Goal: Transaction & Acquisition: Purchase product/service

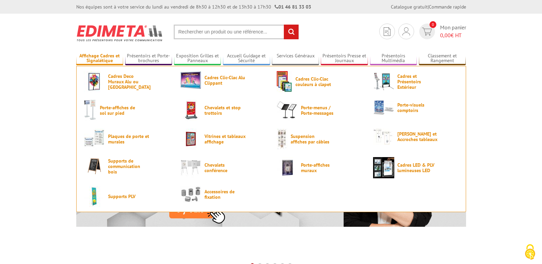
click at [106, 58] on link "Affichage Cadres et Signalétique" at bounding box center [99, 58] width 47 height 11
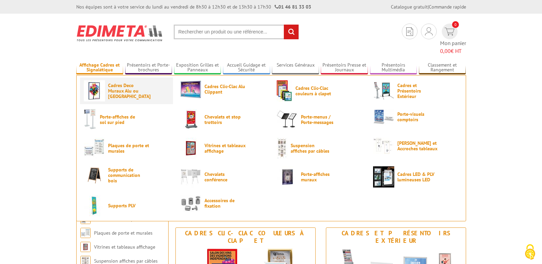
click at [138, 85] on span "Cadres Deco Muraux Alu ou [GEOGRAPHIC_DATA]" at bounding box center [128, 91] width 41 height 16
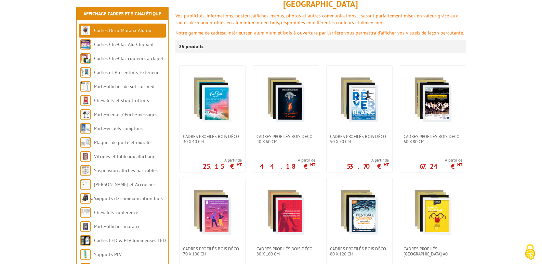
scroll to position [103, 0]
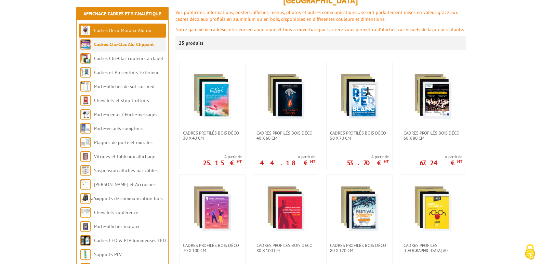
click at [155, 45] on li "Cadres Clic-Clac Alu Clippant" at bounding box center [122, 45] width 87 height 14
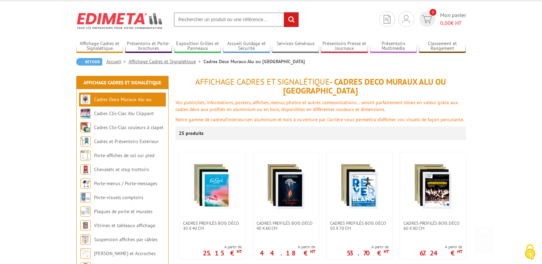
scroll to position [0, 0]
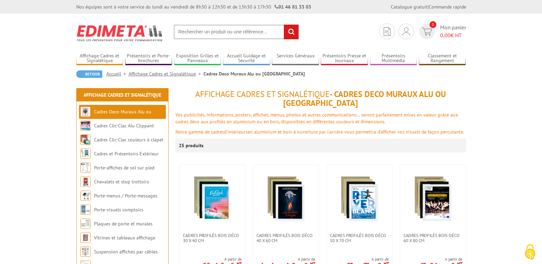
click at [208, 35] on input "text" at bounding box center [236, 32] width 125 height 15
type input "cadre ignifugé"
click at [284, 25] on input "rechercher" at bounding box center [291, 32] width 15 height 15
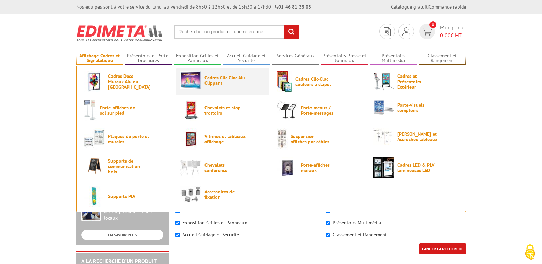
click at [218, 85] on span "Cadres Clic-Clac Alu Clippant" at bounding box center [224, 80] width 41 height 11
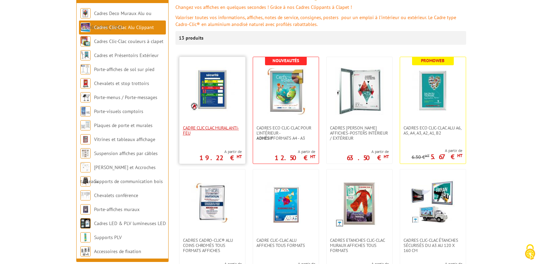
scroll to position [103, 0]
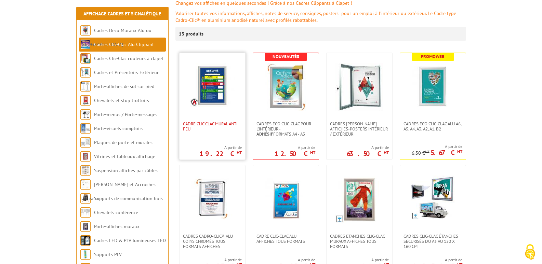
click at [219, 122] on span "Cadre CLIC CLAC Mural ANTI-FEU" at bounding box center [212, 126] width 59 height 10
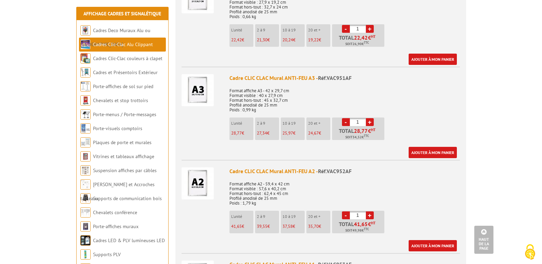
scroll to position [308, 0]
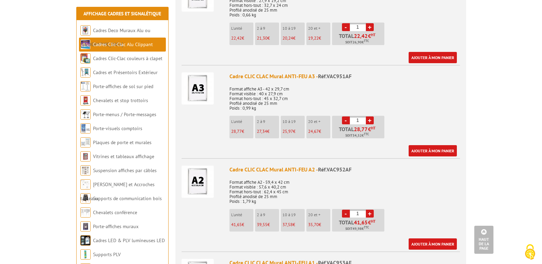
click at [371, 117] on link "+" at bounding box center [370, 121] width 8 height 8
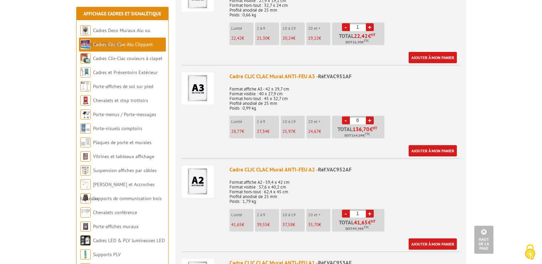
click at [371, 117] on link "+" at bounding box center [370, 121] width 8 height 8
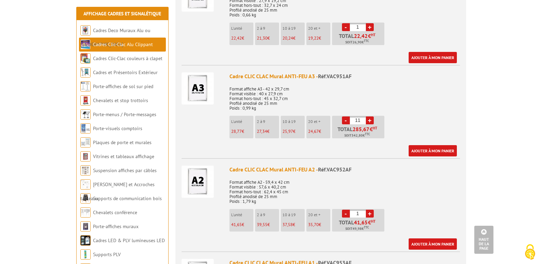
click at [371, 117] on link "+" at bounding box center [370, 121] width 8 height 8
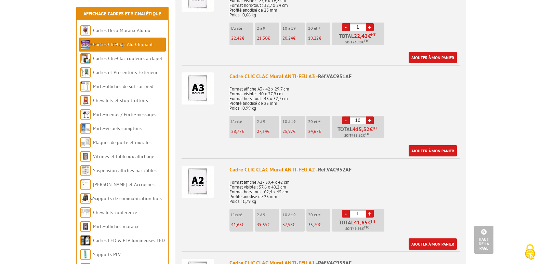
click at [371, 117] on link "+" at bounding box center [370, 121] width 8 height 8
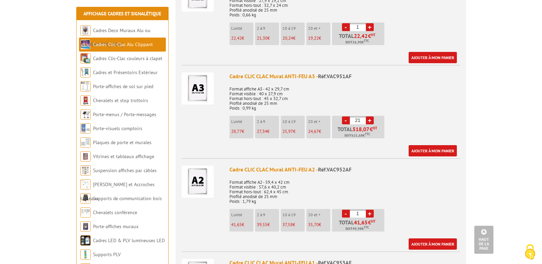
click at [371, 117] on link "+" at bounding box center [370, 121] width 8 height 8
click at [344, 117] on link "-" at bounding box center [346, 121] width 8 height 8
click at [345, 117] on link "-" at bounding box center [346, 121] width 8 height 8
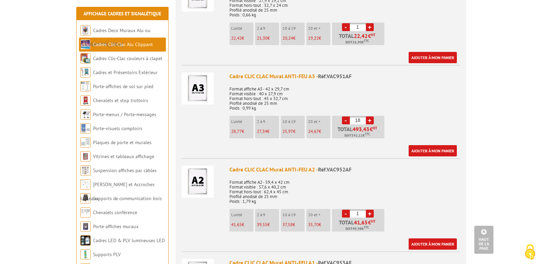
click at [345, 117] on link "-" at bounding box center [346, 121] width 8 height 8
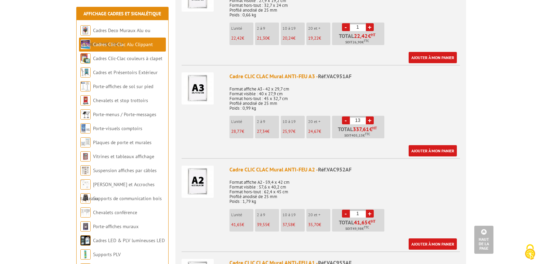
click at [345, 117] on link "-" at bounding box center [346, 121] width 8 height 8
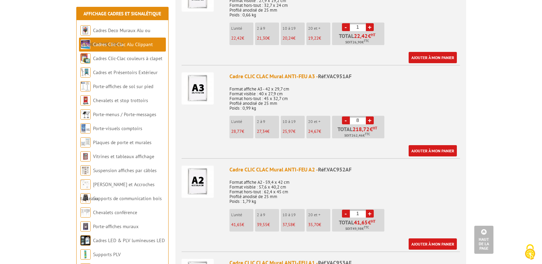
click at [345, 117] on link "-" at bounding box center [346, 121] width 8 height 8
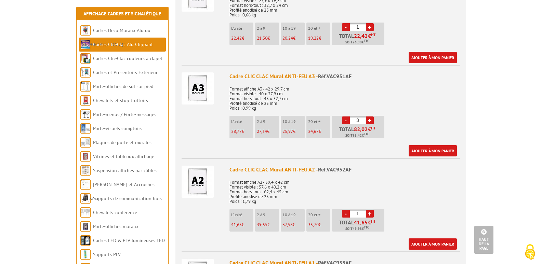
click at [345, 117] on link "-" at bounding box center [346, 121] width 8 height 8
type input "1"
click at [345, 117] on link "-" at bounding box center [346, 121] width 8 height 8
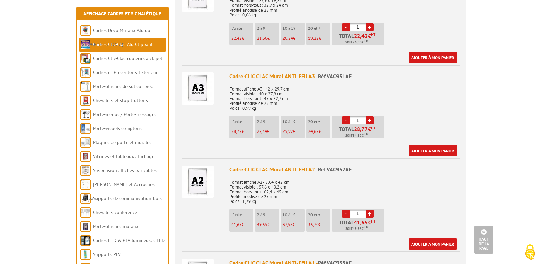
click at [345, 117] on link "-" at bounding box center [346, 121] width 8 height 8
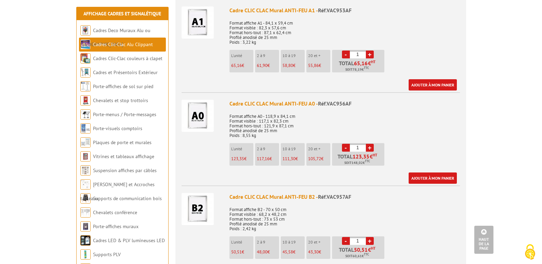
scroll to position [581, 0]
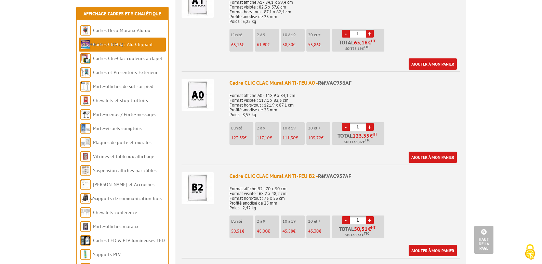
click at [369, 123] on link "+" at bounding box center [370, 127] width 8 height 8
click at [343, 123] on link "-" at bounding box center [346, 127] width 8 height 8
type input "3"
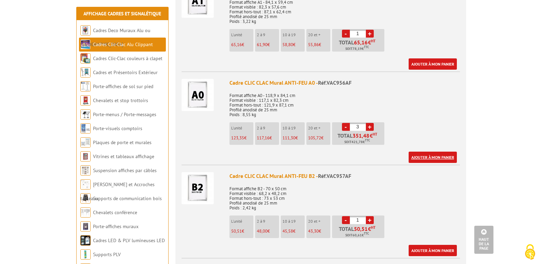
click at [437, 152] on link "Ajouter à mon panier" at bounding box center [432, 157] width 48 height 11
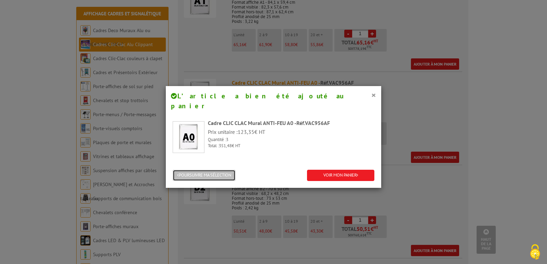
click at [210, 170] on button "POURSUIVRE MA SÉLECTION" at bounding box center [204, 175] width 63 height 11
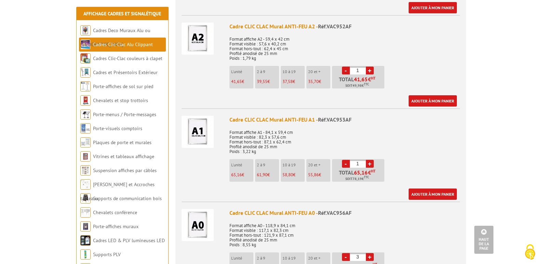
scroll to position [444, 0]
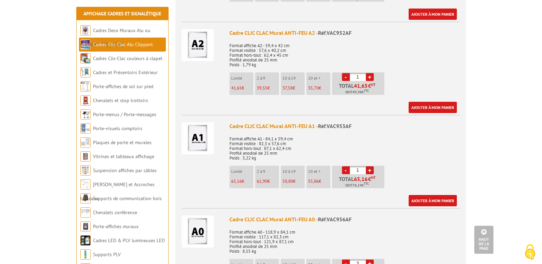
click at [372, 166] on link "+" at bounding box center [370, 170] width 8 height 8
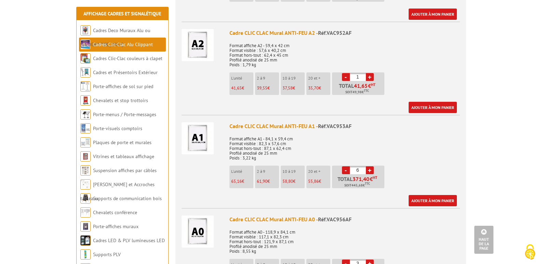
click at [372, 166] on link "+" at bounding box center [370, 170] width 8 height 8
click at [369, 166] on link "+" at bounding box center [370, 170] width 8 height 8
type input "10"
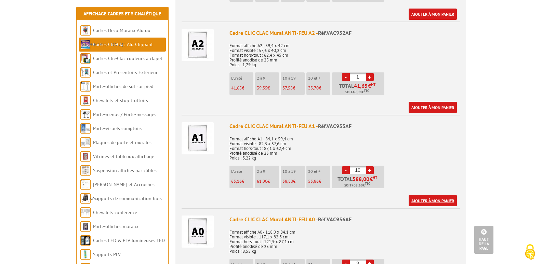
click at [429, 195] on link "Ajouter à mon panier" at bounding box center [432, 200] width 48 height 11
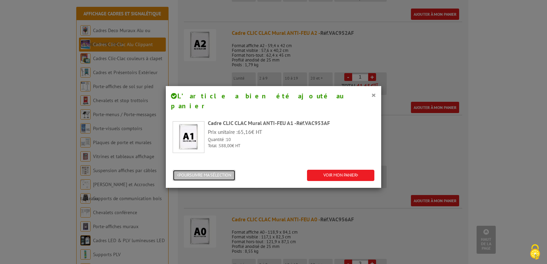
click at [199, 170] on button "POURSUIVRE MA SÉLECTION" at bounding box center [204, 175] width 63 height 11
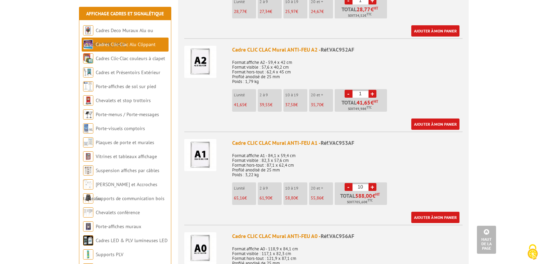
scroll to position [376, 0]
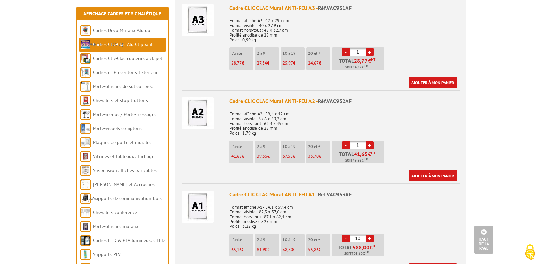
click at [368, 141] on link "+" at bounding box center [370, 145] width 8 height 8
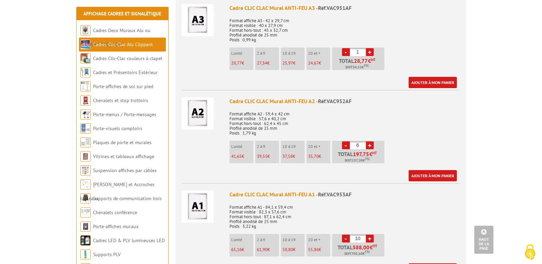
click at [368, 141] on link "+" at bounding box center [370, 145] width 8 height 8
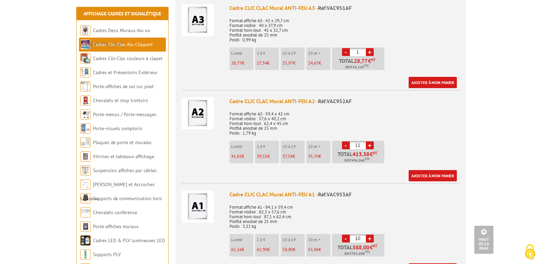
click at [368, 141] on link "+" at bounding box center [370, 145] width 8 height 8
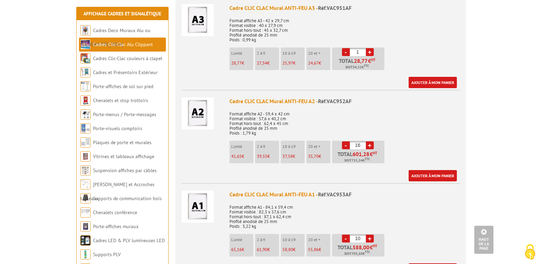
click at [368, 141] on link "+" at bounding box center [370, 145] width 8 height 8
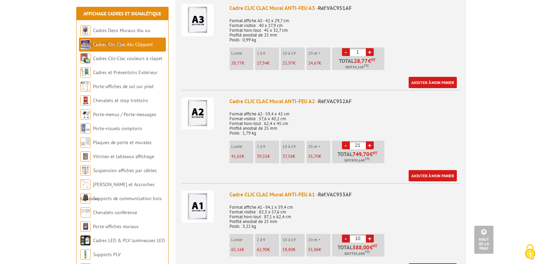
click at [368, 141] on link "+" at bounding box center [370, 145] width 8 height 8
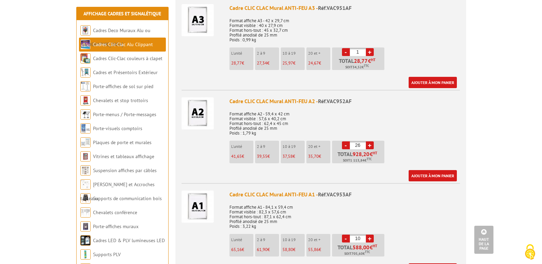
click at [368, 141] on link "+" at bounding box center [370, 145] width 8 height 8
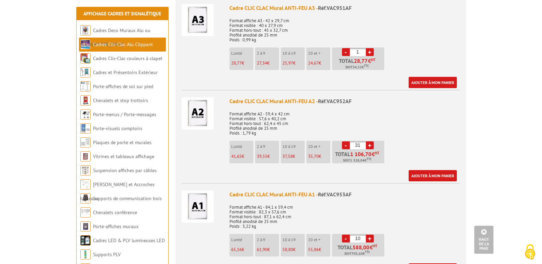
click at [368, 141] on link "+" at bounding box center [370, 145] width 8 height 8
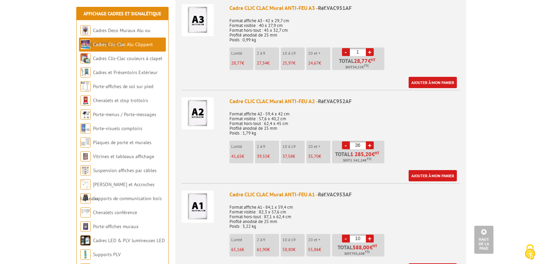
click at [368, 141] on link "+" at bounding box center [370, 145] width 8 height 8
type input "40"
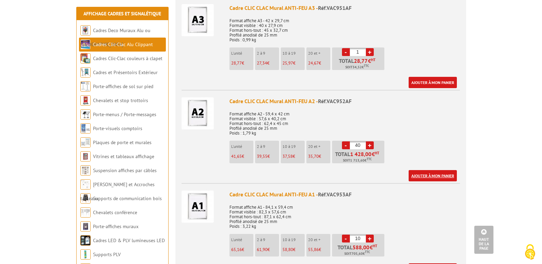
click at [428, 170] on link "Ajouter à mon panier" at bounding box center [432, 175] width 48 height 11
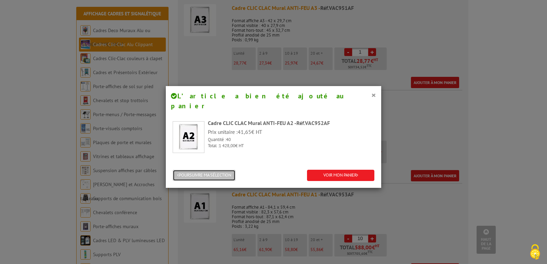
click at [220, 170] on button "POURSUIVRE MA SÉLECTION" at bounding box center [204, 175] width 63 height 11
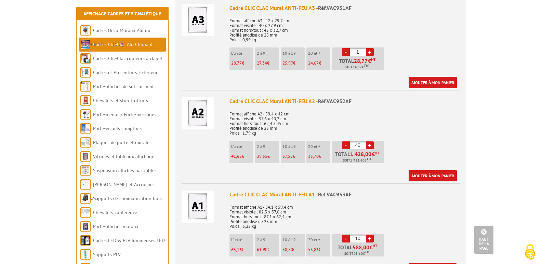
click at [370, 48] on link "+" at bounding box center [370, 52] width 8 height 8
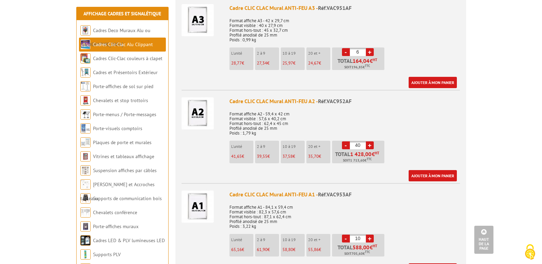
click at [370, 48] on link "+" at bounding box center [370, 52] width 8 height 8
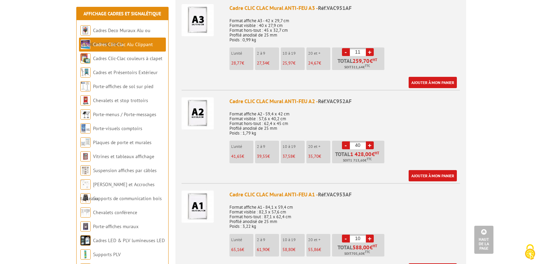
click at [370, 48] on link "+" at bounding box center [370, 52] width 8 height 8
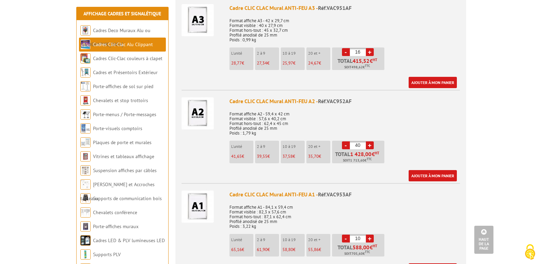
click at [370, 48] on link "+" at bounding box center [370, 52] width 8 height 8
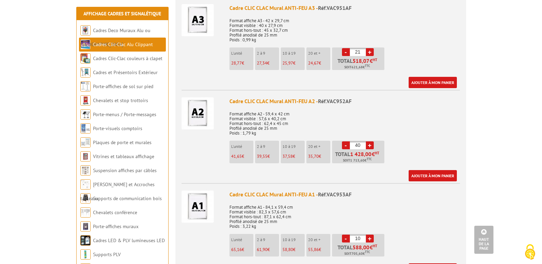
click at [370, 48] on link "+" at bounding box center [370, 52] width 8 height 8
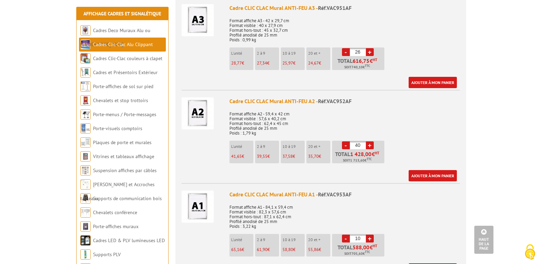
click at [370, 48] on link "+" at bounding box center [370, 52] width 8 height 8
type input "30"
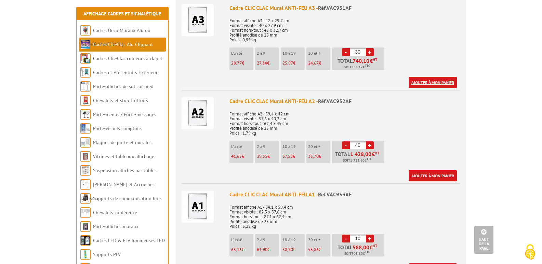
click at [429, 77] on link "Ajouter à mon panier" at bounding box center [432, 82] width 48 height 11
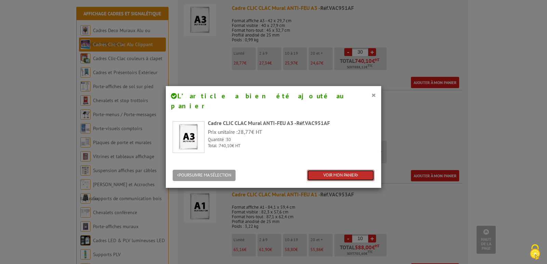
click at [344, 170] on link "VOIR MON PANIER" at bounding box center [340, 175] width 67 height 11
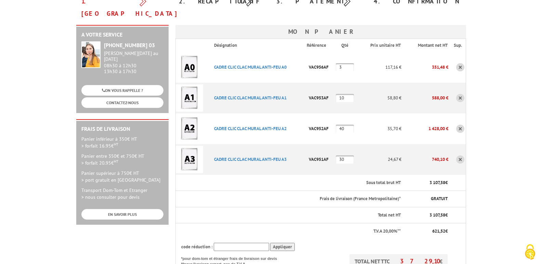
scroll to position [85, 0]
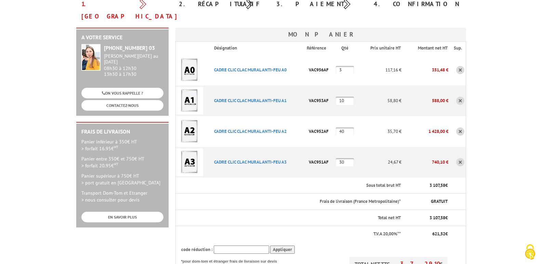
click at [460, 97] on link at bounding box center [460, 101] width 8 height 8
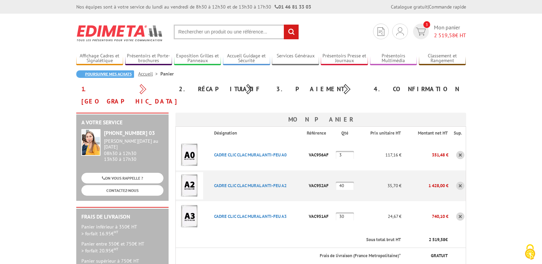
click at [120, 73] on link "Poursuivre mes achats" at bounding box center [105, 74] width 58 height 8
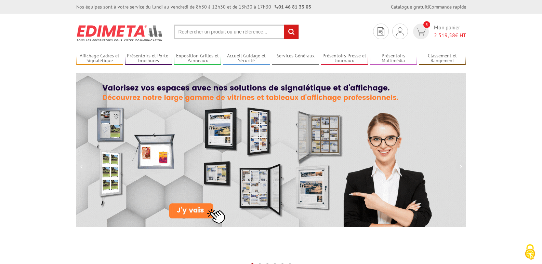
click at [205, 36] on input "text" at bounding box center [236, 32] width 125 height 15
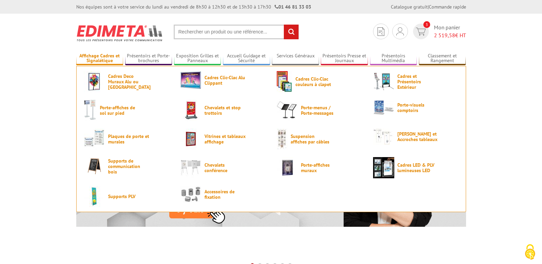
click at [108, 58] on link "Affichage Cadres et Signalétique" at bounding box center [99, 58] width 47 height 11
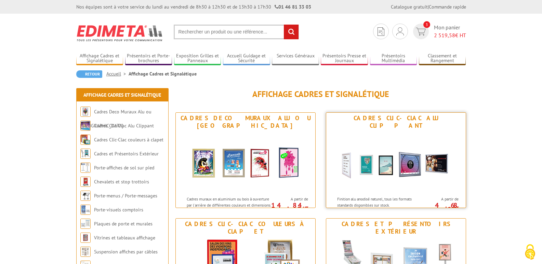
click at [360, 120] on div "Cadres Clic-Clac Alu Clippant" at bounding box center [396, 121] width 136 height 15
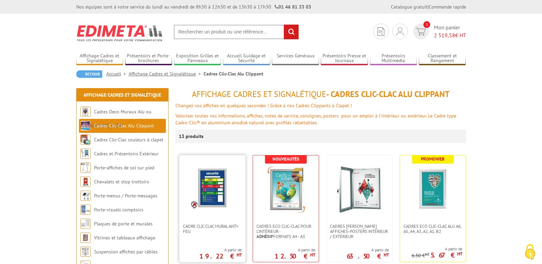
click at [205, 167] on img at bounding box center [212, 188] width 44 height 44
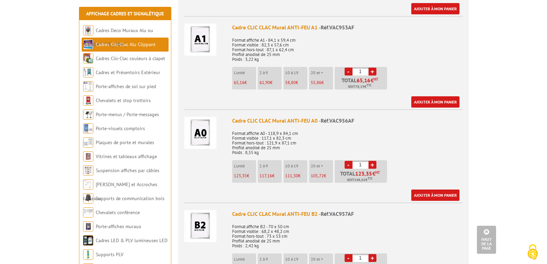
scroll to position [547, 0]
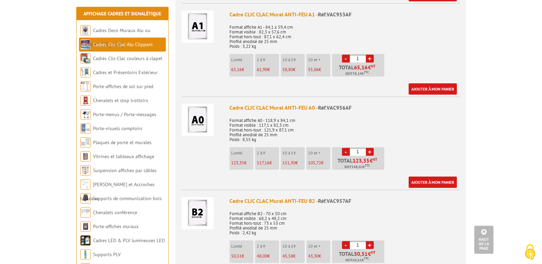
click at [368, 58] on link "+" at bounding box center [370, 59] width 8 height 8
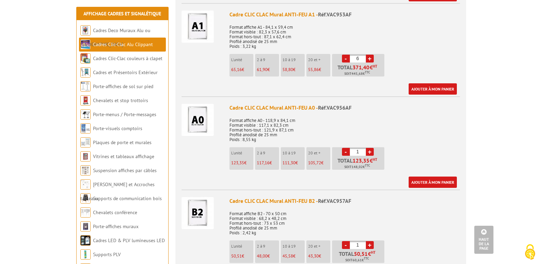
click at [368, 58] on link "+" at bounding box center [370, 59] width 8 height 8
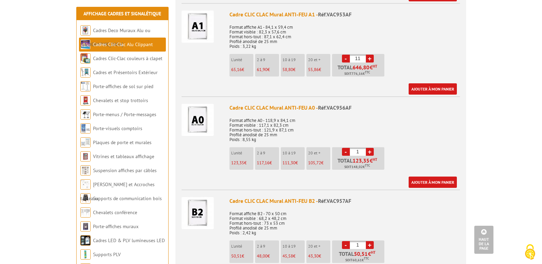
click at [368, 58] on link "+" at bounding box center [370, 59] width 8 height 8
click at [344, 57] on link "-" at bounding box center [346, 59] width 8 height 8
type input "11"
click at [432, 88] on link "Ajouter à mon panier" at bounding box center [432, 88] width 48 height 11
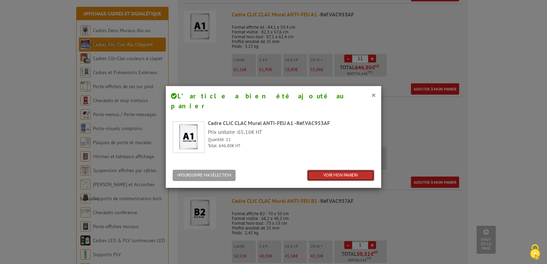
click at [342, 170] on link "VOIR MON PANIER" at bounding box center [340, 175] width 67 height 11
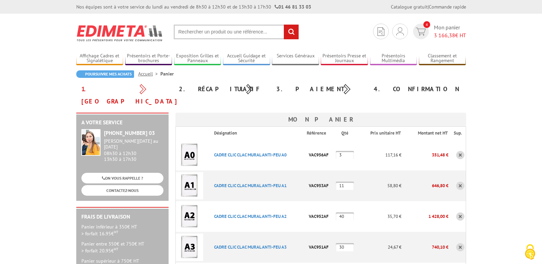
click at [461, 213] on link at bounding box center [460, 217] width 8 height 8
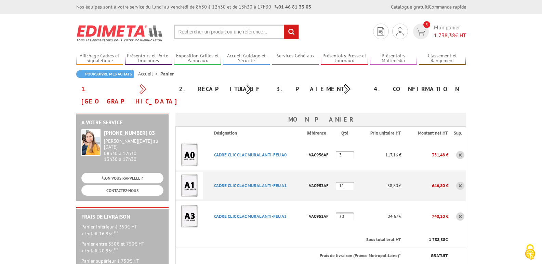
click at [108, 73] on link "Poursuivre mes achats" at bounding box center [105, 74] width 58 height 8
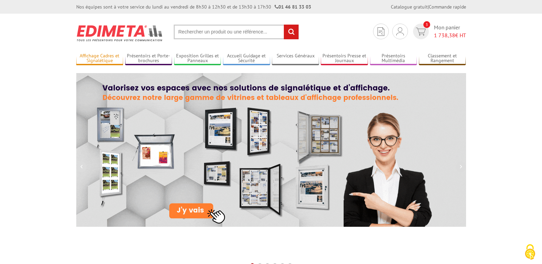
click at [109, 59] on link "Affichage Cadres et Signalétique" at bounding box center [99, 58] width 47 height 11
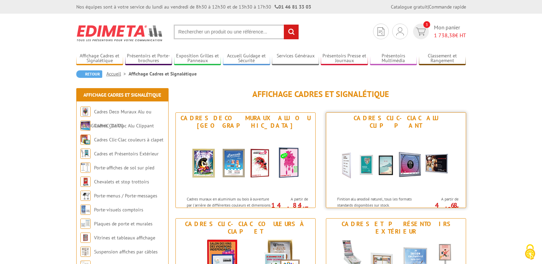
click at [352, 141] on img at bounding box center [395, 162] width 126 height 62
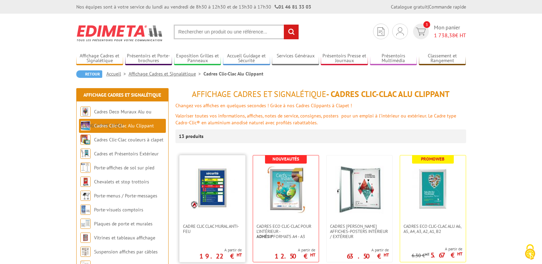
click at [213, 173] on img at bounding box center [212, 188] width 44 height 44
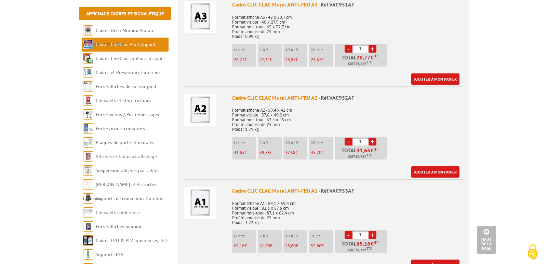
scroll to position [376, 0]
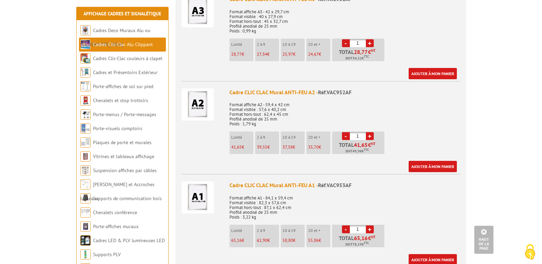
click at [369, 137] on link "+" at bounding box center [370, 136] width 8 height 8
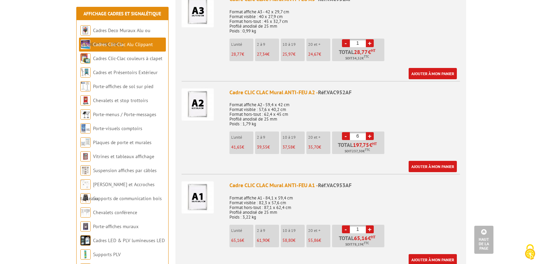
click at [369, 137] on link "+" at bounding box center [370, 136] width 8 height 8
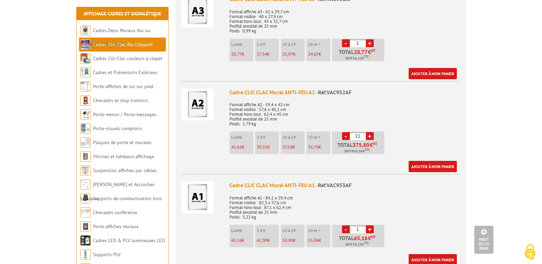
click at [369, 137] on link "+" at bounding box center [370, 136] width 8 height 8
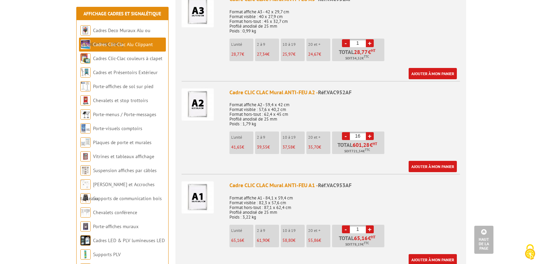
click at [369, 137] on link "+" at bounding box center [370, 136] width 8 height 8
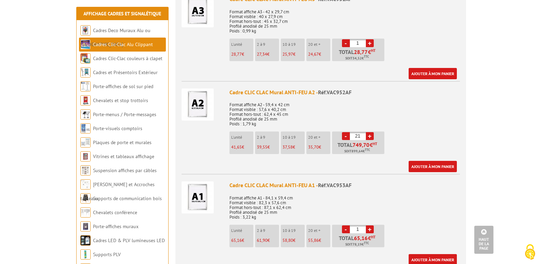
click at [369, 137] on link "+" at bounding box center [370, 136] width 8 height 8
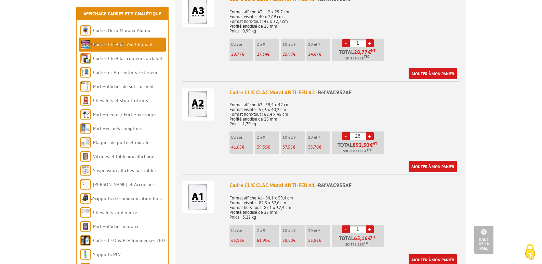
click at [369, 137] on link "+" at bounding box center [370, 136] width 8 height 8
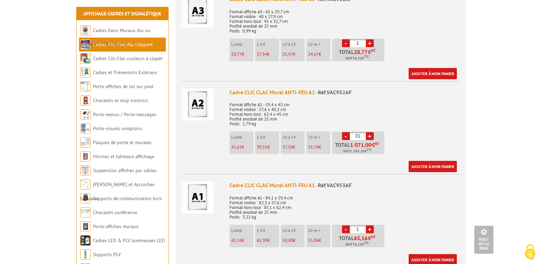
click at [369, 137] on link "+" at bounding box center [370, 136] width 8 height 8
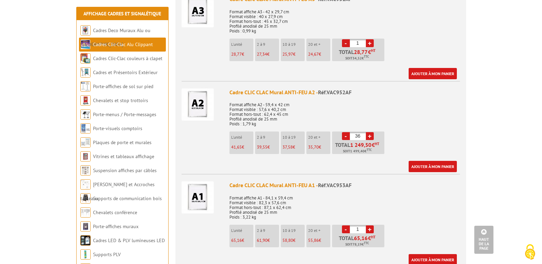
click at [369, 137] on link "+" at bounding box center [370, 136] width 8 height 8
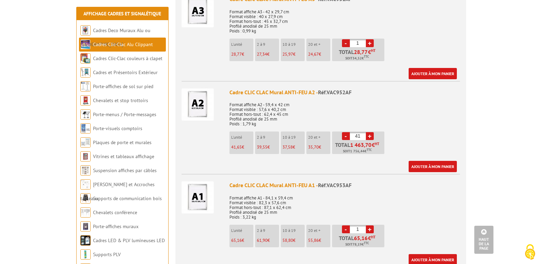
click at [369, 137] on link "+" at bounding box center [370, 136] width 8 height 8
type input "45"
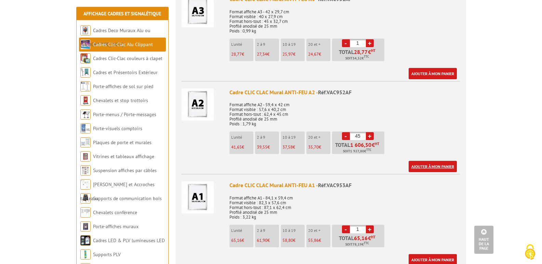
click at [428, 170] on link "Ajouter à mon panier" at bounding box center [432, 166] width 48 height 11
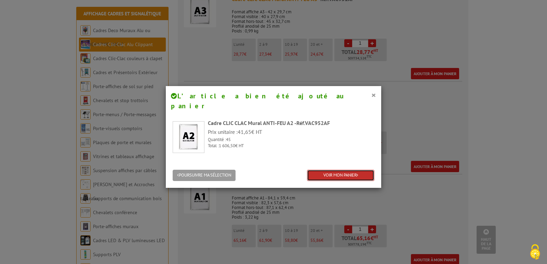
click at [331, 170] on link "VOIR MON PANIER" at bounding box center [340, 175] width 67 height 11
